Goal: Task Accomplishment & Management: Complete application form

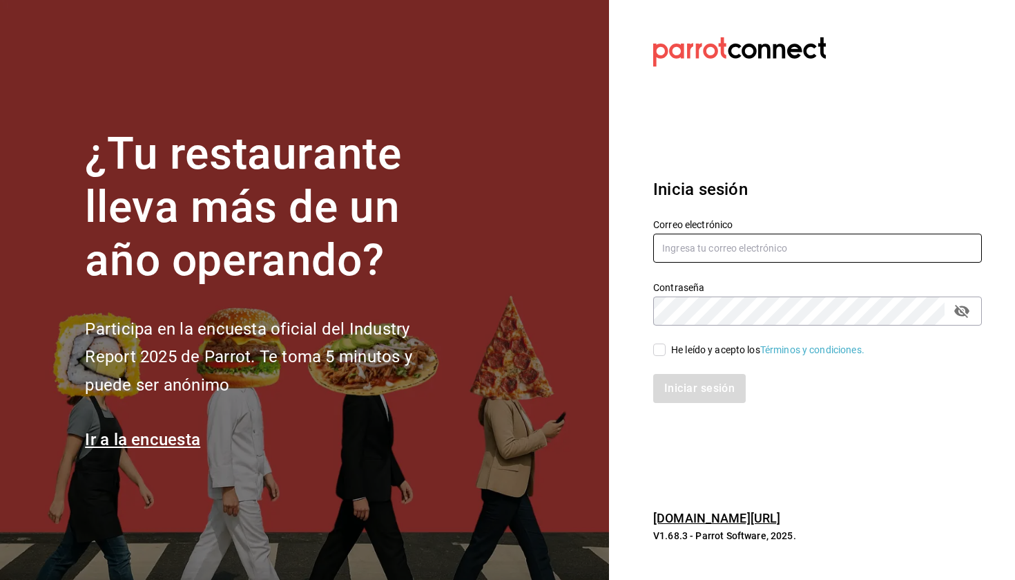
type input "[EMAIL_ADDRESS][DOMAIN_NAME]"
click at [660, 354] on input "He leído y acepto los Términos y condiciones." at bounding box center [659, 349] width 12 height 12
checkbox input "true"
click at [680, 396] on button "Iniciar sesión" at bounding box center [700, 388] width 94 height 29
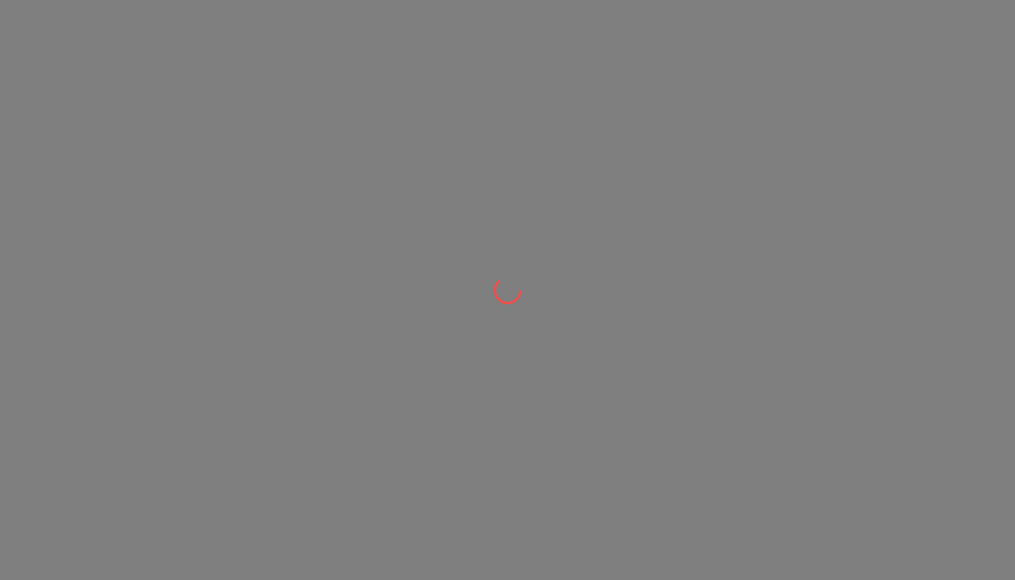
click at [649, 137] on div at bounding box center [507, 290] width 1015 height 580
